Goal: Task Accomplishment & Management: Use online tool/utility

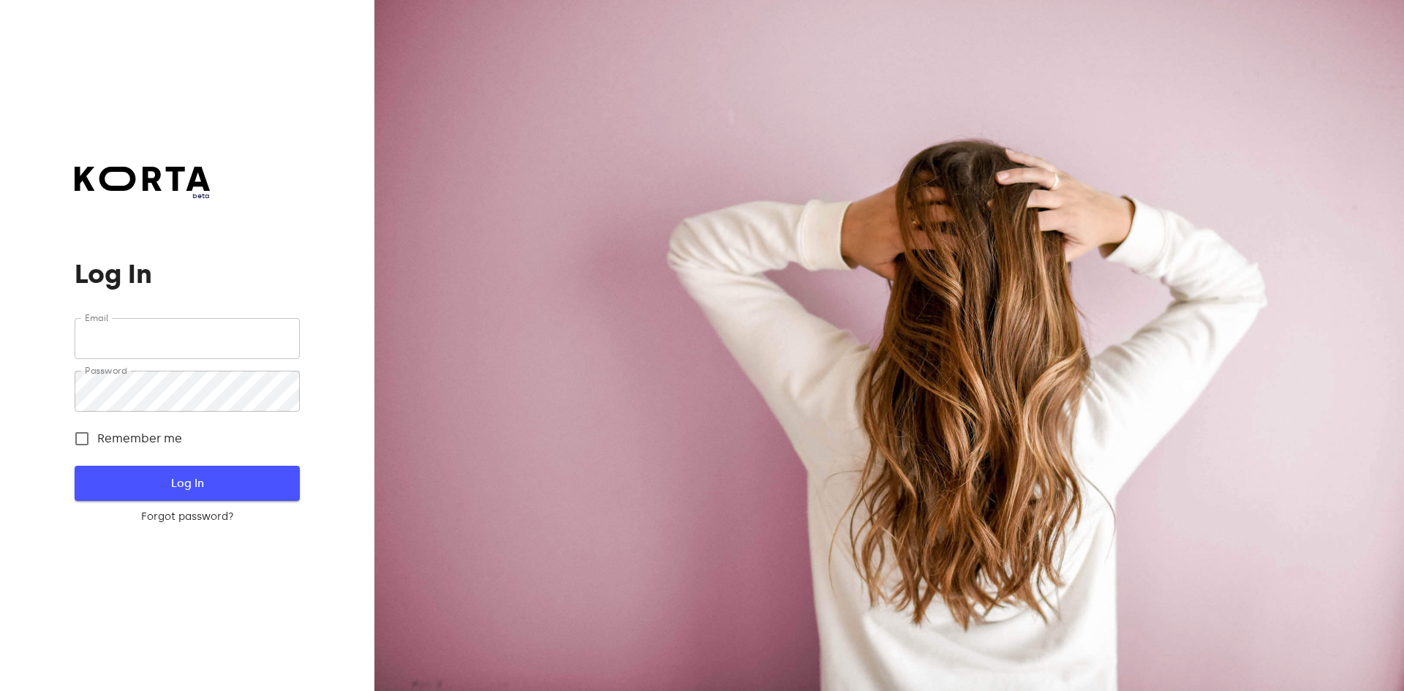
type input "[EMAIL_ADDRESS][DOMAIN_NAME]"
click at [171, 487] on span "Log In" at bounding box center [187, 483] width 178 height 19
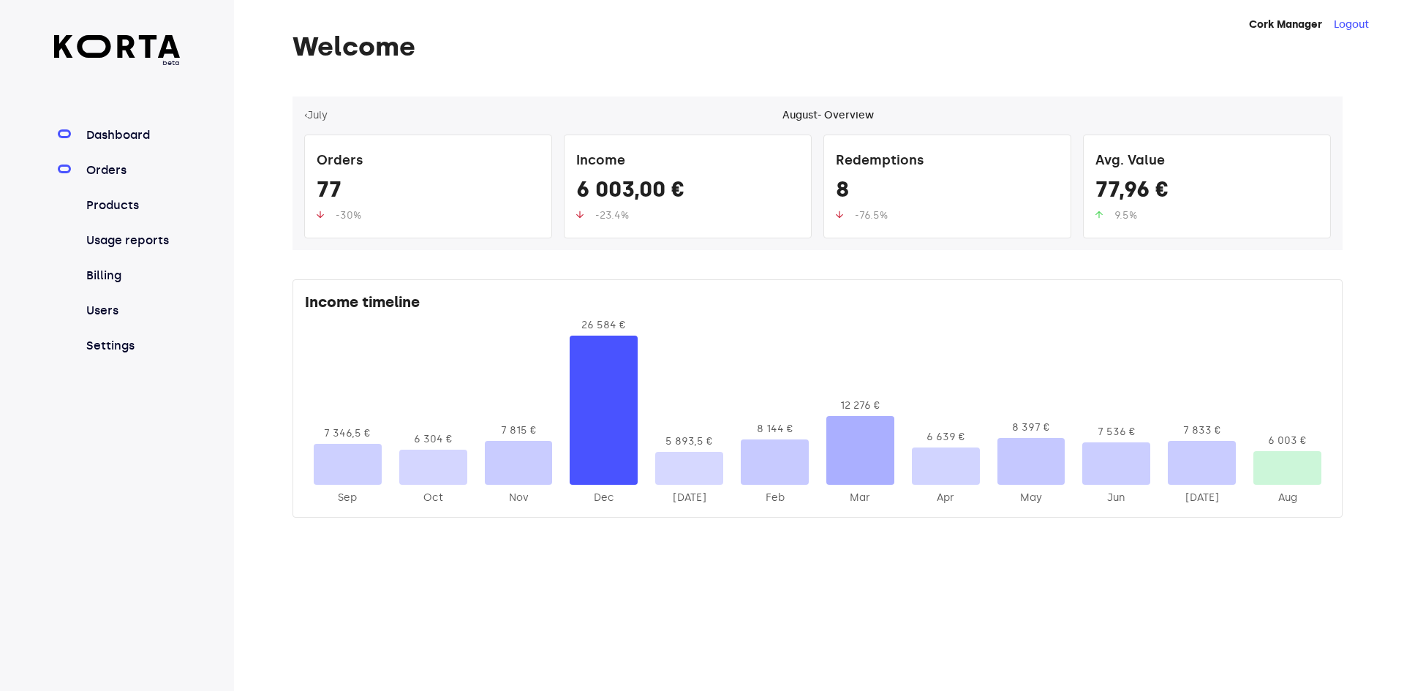
click at [102, 169] on link "Orders" at bounding box center [131, 171] width 97 height 18
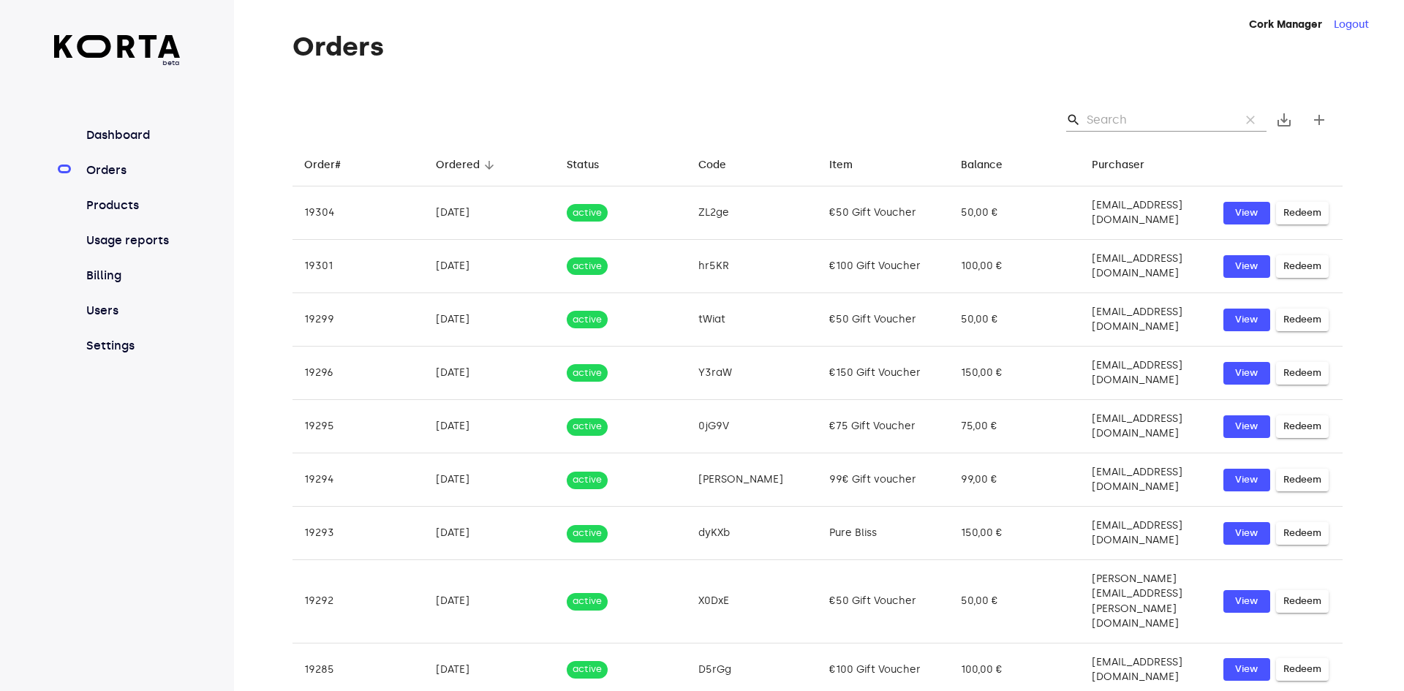
click at [1161, 117] on input "Search" at bounding box center [1158, 119] width 142 height 23
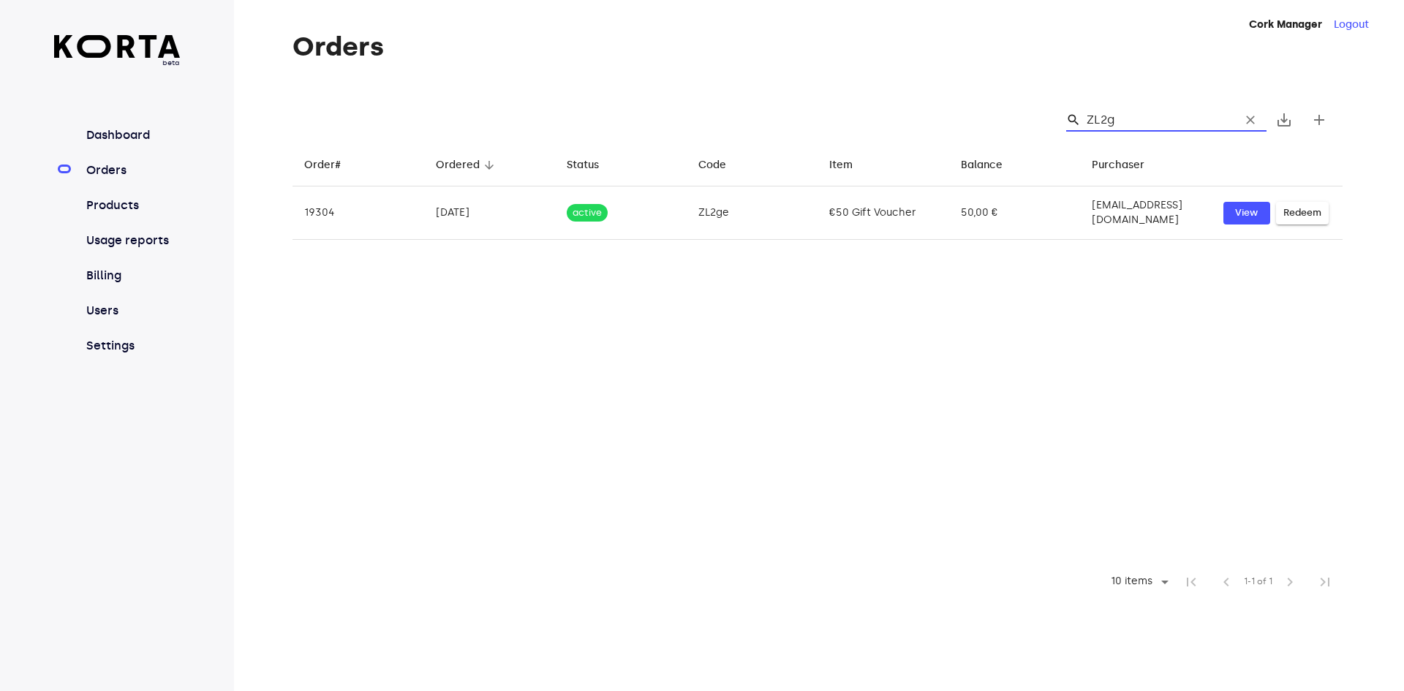
type input "ZL2ge"
drag, startPoint x: 1143, startPoint y: 117, endPoint x: 1091, endPoint y: 116, distance: 51.2
click at [1091, 116] on input "ZL2ge" at bounding box center [1158, 119] width 142 height 23
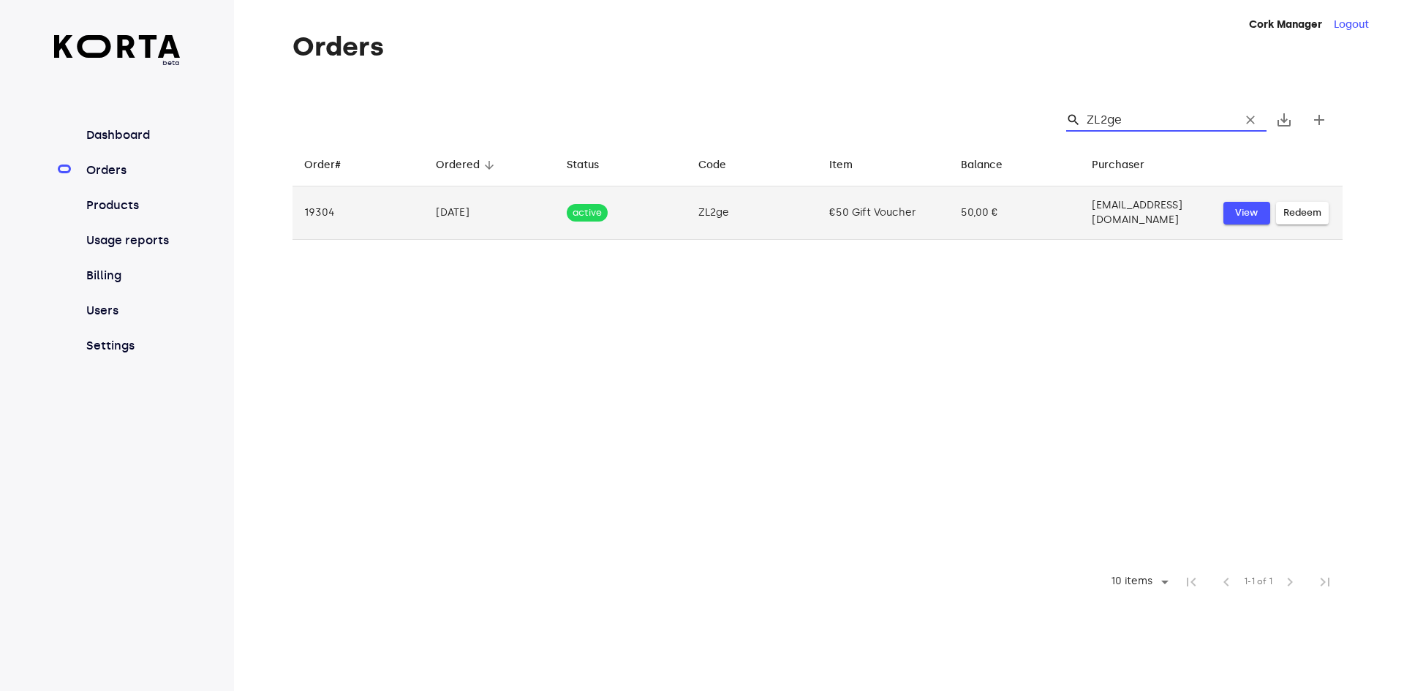
click at [1252, 206] on span "View" at bounding box center [1247, 213] width 32 height 17
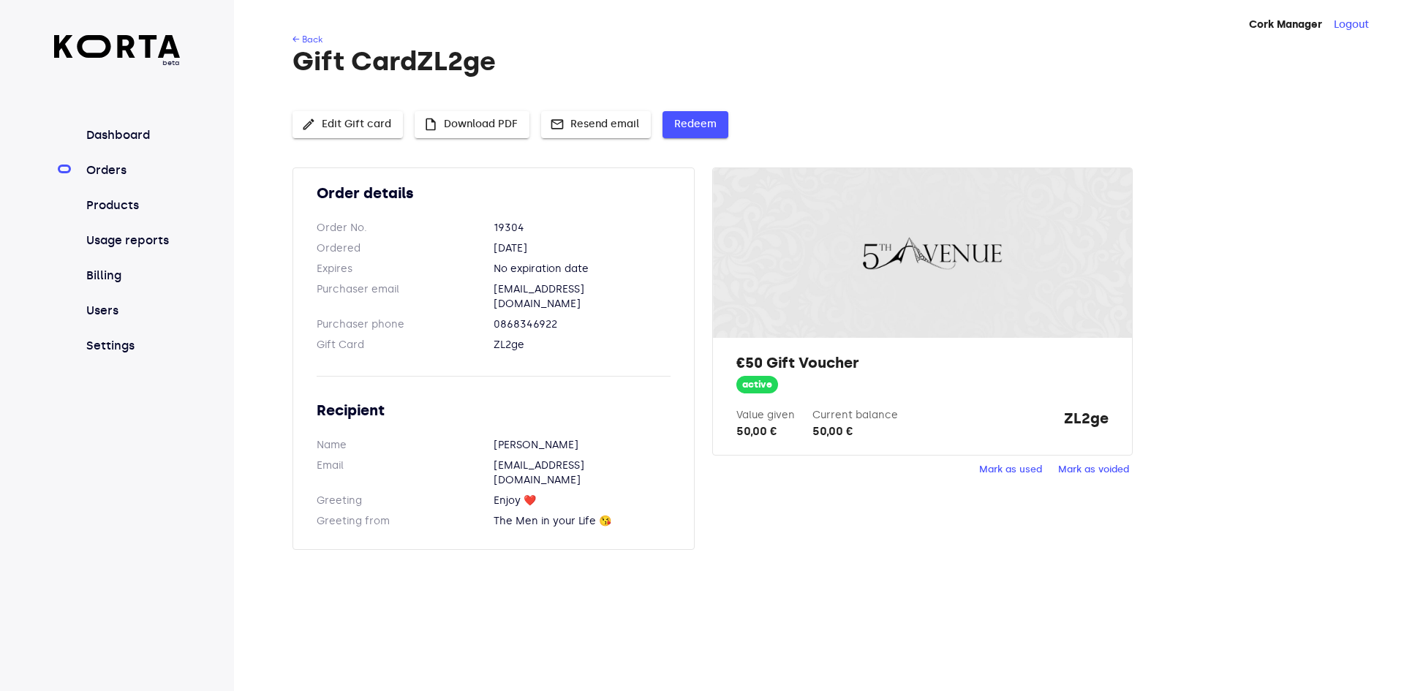
click at [685, 124] on span "Redeem" at bounding box center [695, 125] width 42 height 18
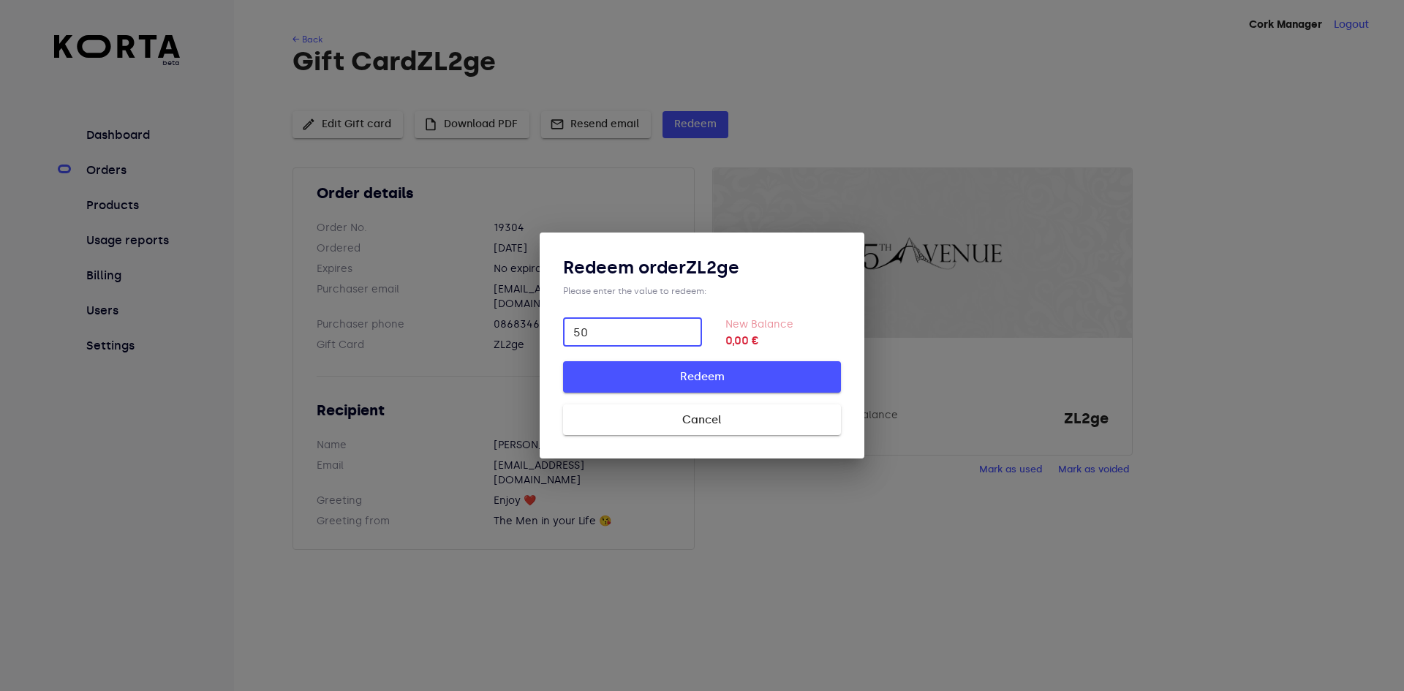
type input "50"
click at [763, 380] on span "Redeem" at bounding box center [702, 376] width 231 height 19
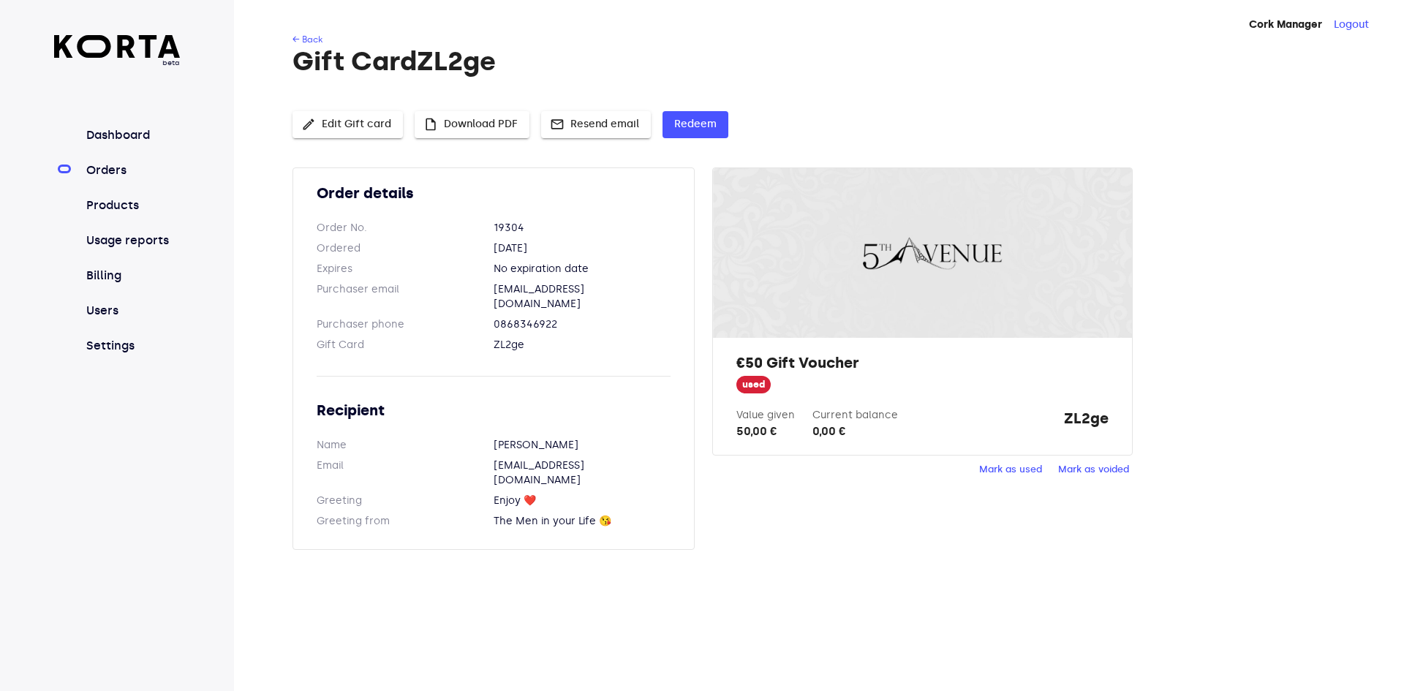
click at [876, 53] on h1 "Gift Card ZL2ge" at bounding box center [818, 61] width 1050 height 29
drag, startPoint x: 103, startPoint y: 170, endPoint x: 123, endPoint y: 145, distance: 32.3
click at [103, 170] on link "Orders" at bounding box center [131, 171] width 97 height 18
